Goal: Register for event/course

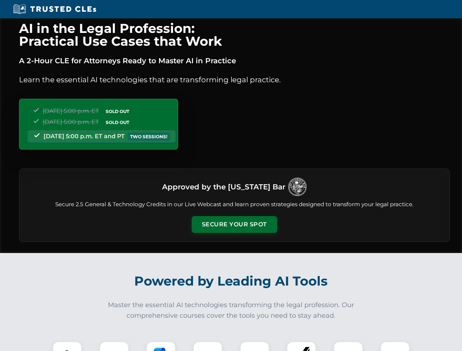
click at [234, 225] on button "Secure Your Spot" at bounding box center [235, 224] width 86 height 17
click at [67, 347] on img at bounding box center [67, 356] width 21 height 21
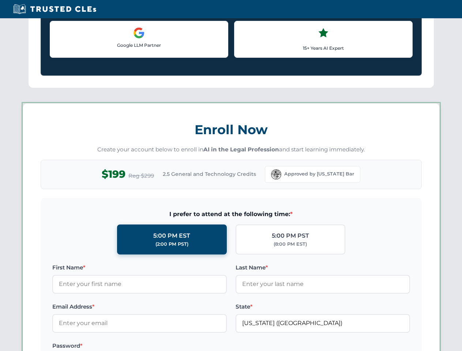
click at [161, 347] on label "Password *" at bounding box center [139, 346] width 175 height 9
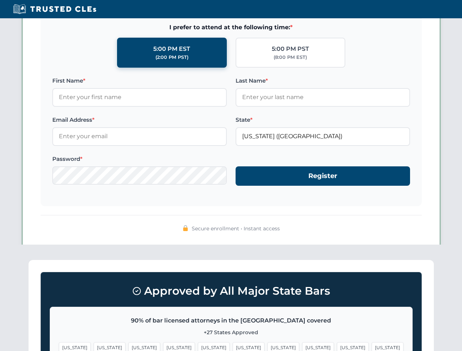
click at [337, 347] on span "[US_STATE]" at bounding box center [353, 348] width 32 height 11
